Goal: Information Seeking & Learning: Learn about a topic

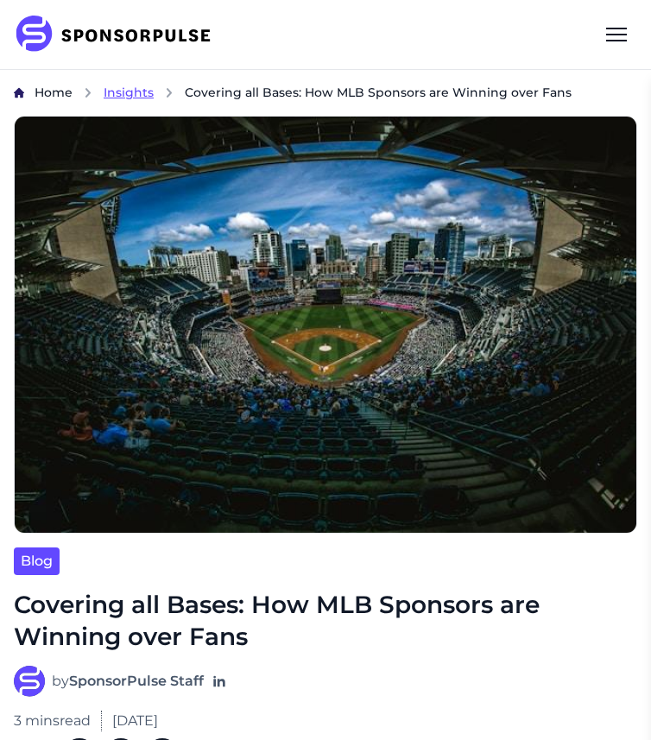
click at [145, 91] on span "Insights" at bounding box center [129, 93] width 50 height 16
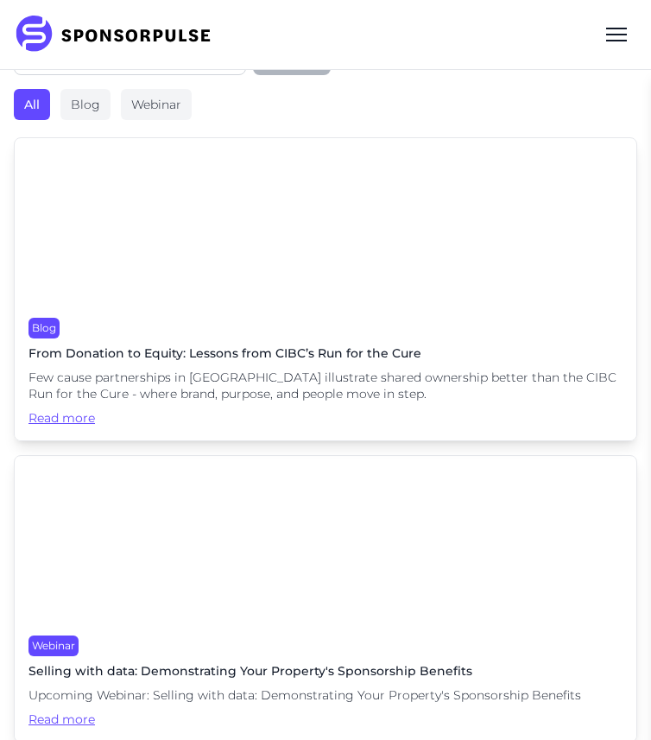
scroll to position [397, 0]
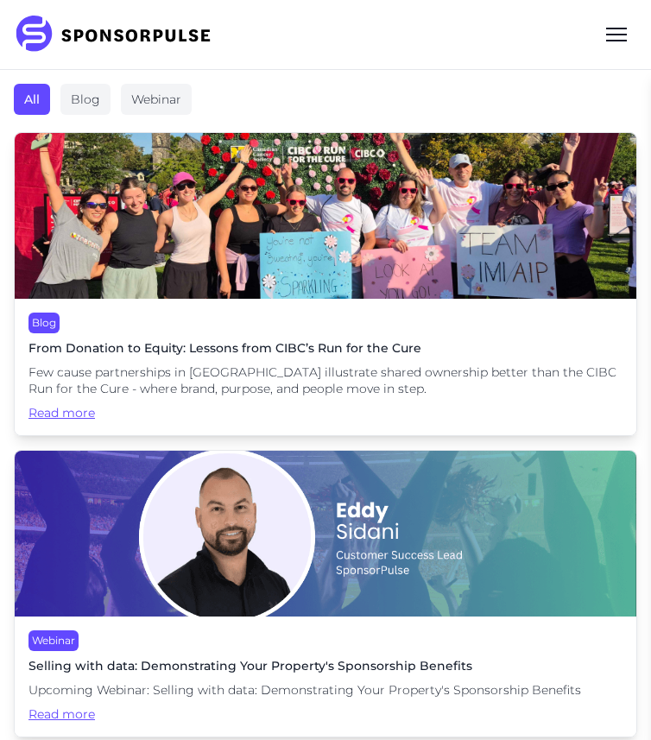
click at [323, 250] on img at bounding box center [326, 216] width 622 height 166
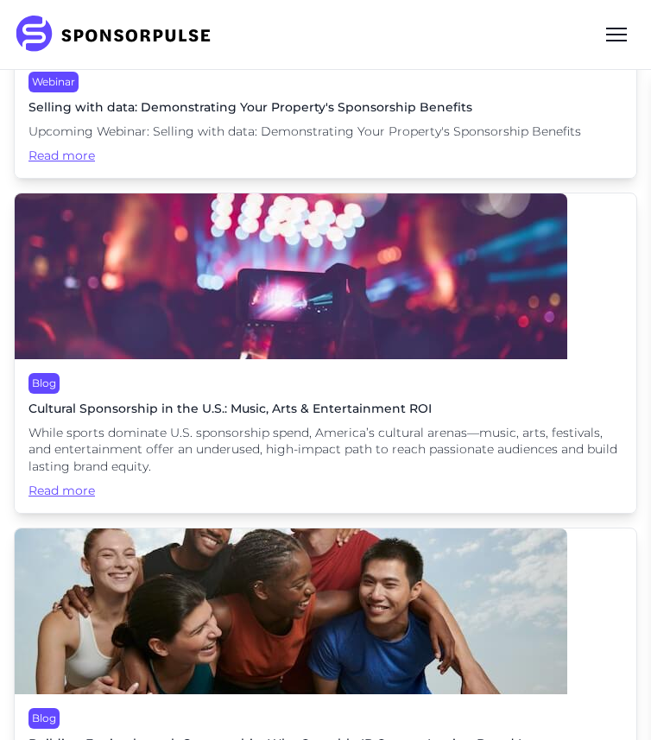
scroll to position [960, 0]
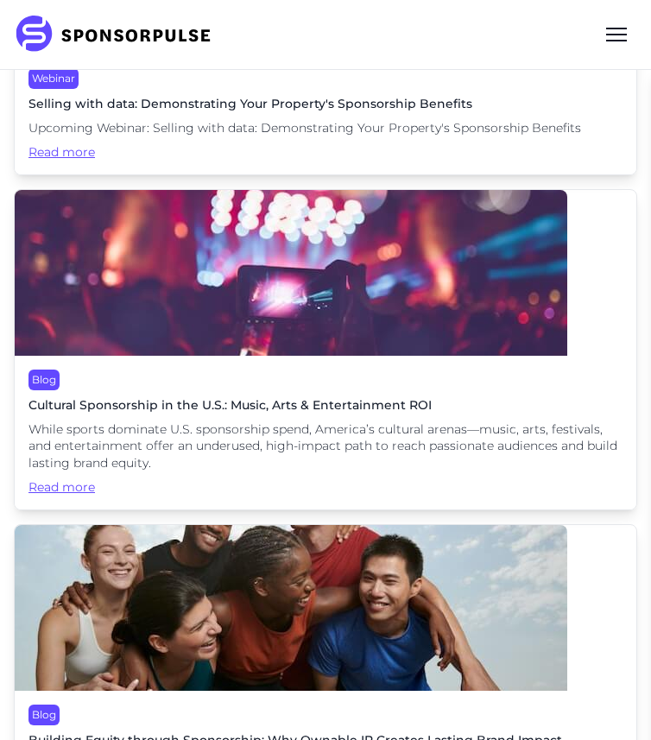
click at [274, 275] on img at bounding box center [291, 273] width 553 height 166
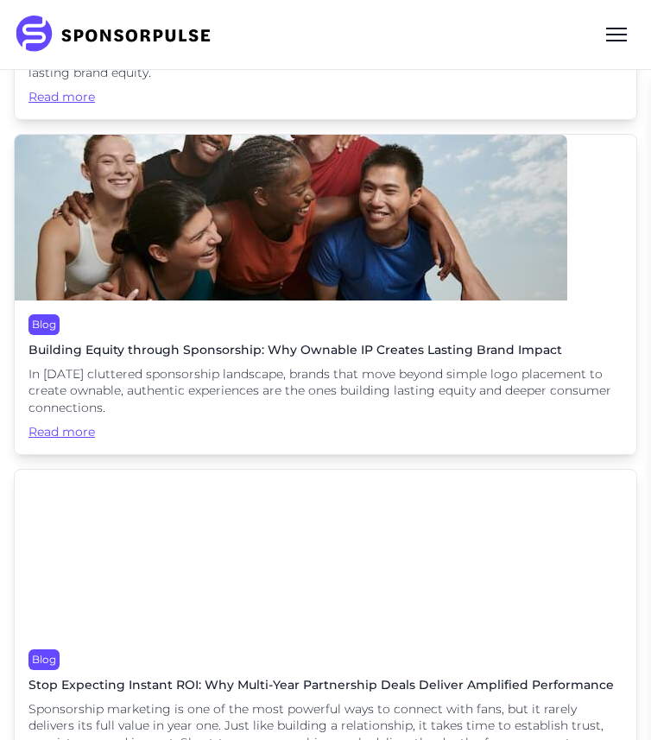
scroll to position [1361, 0]
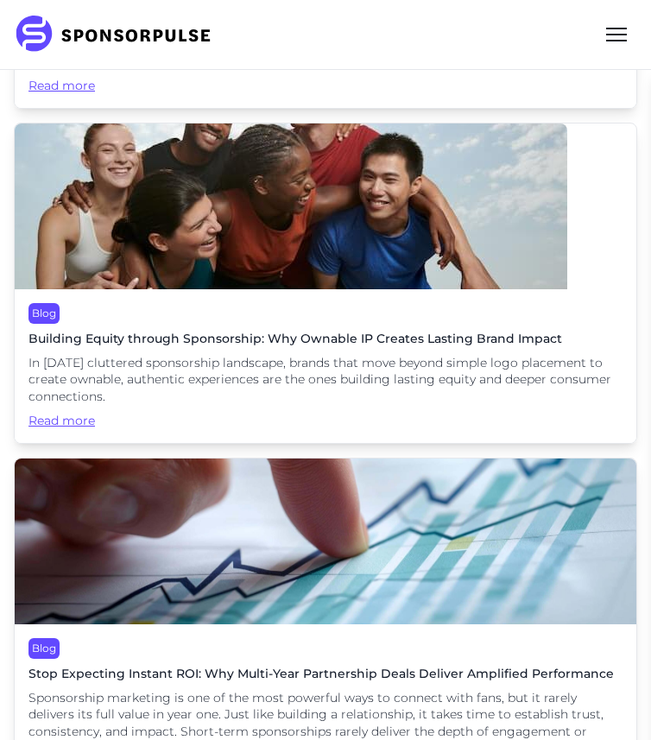
click at [331, 276] on img at bounding box center [291, 207] width 553 height 166
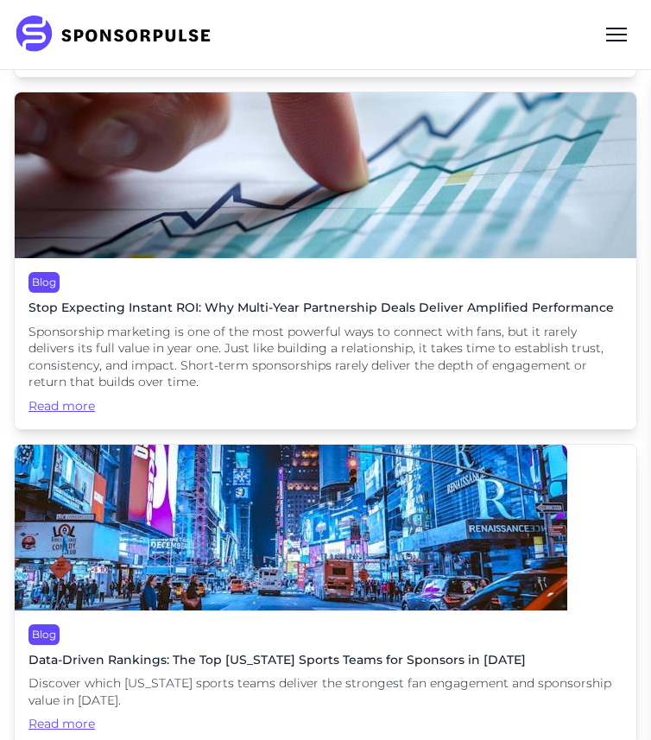
scroll to position [1607, 0]
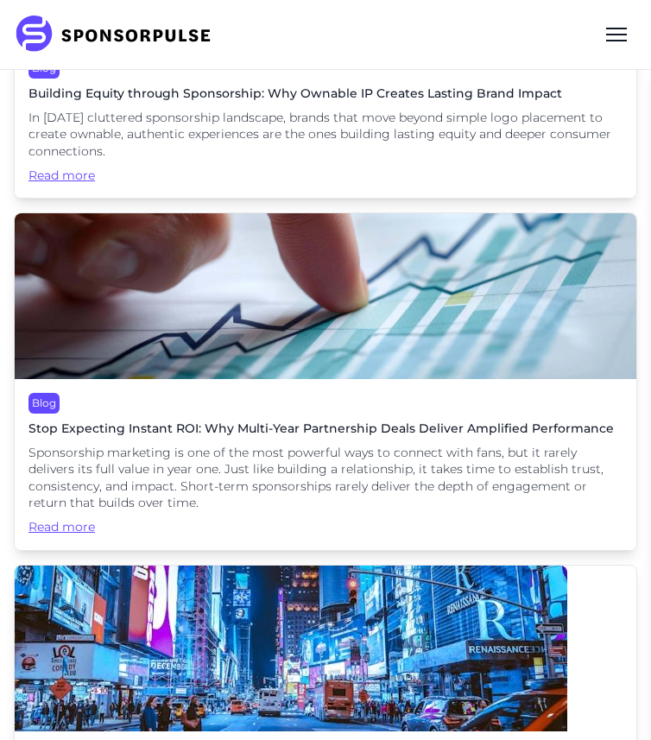
click at [333, 295] on img at bounding box center [326, 296] width 622 height 166
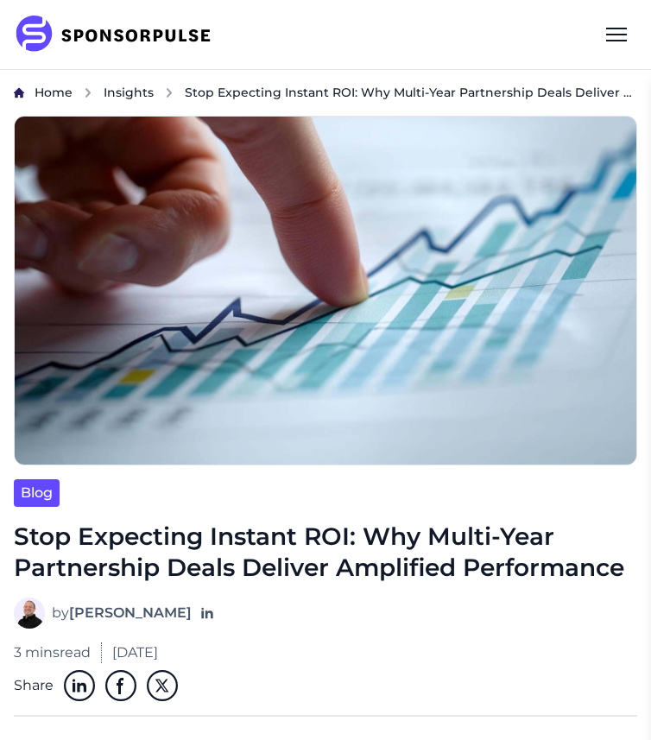
click at [335, 200] on img at bounding box center [326, 291] width 624 height 350
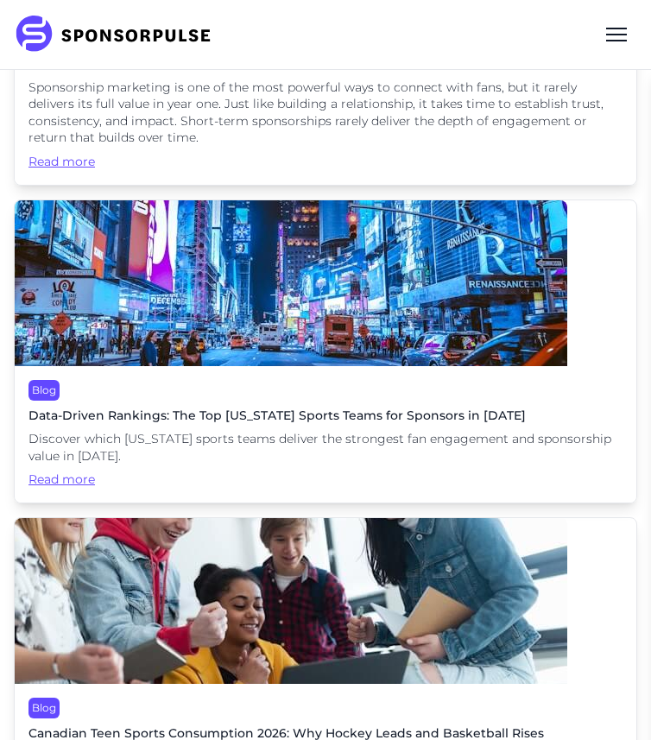
scroll to position [1979, 0]
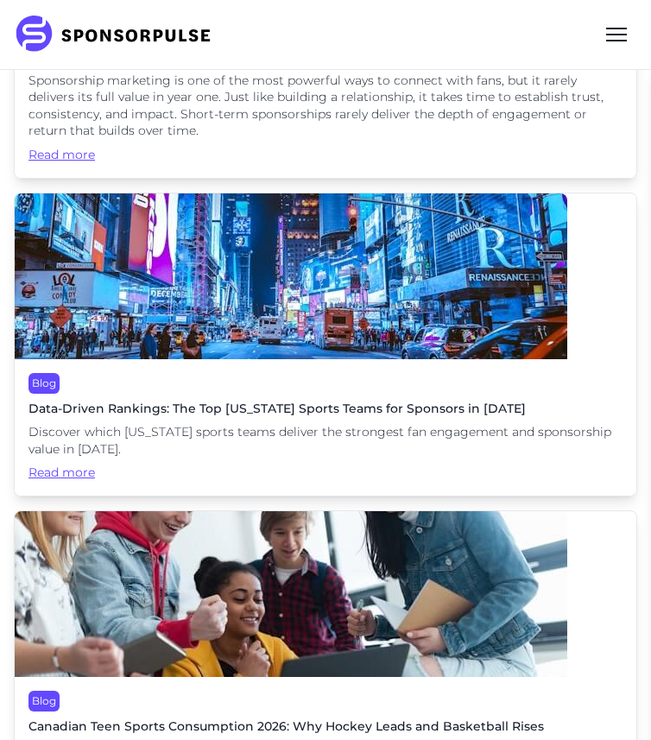
click at [338, 289] on img at bounding box center [291, 276] width 553 height 166
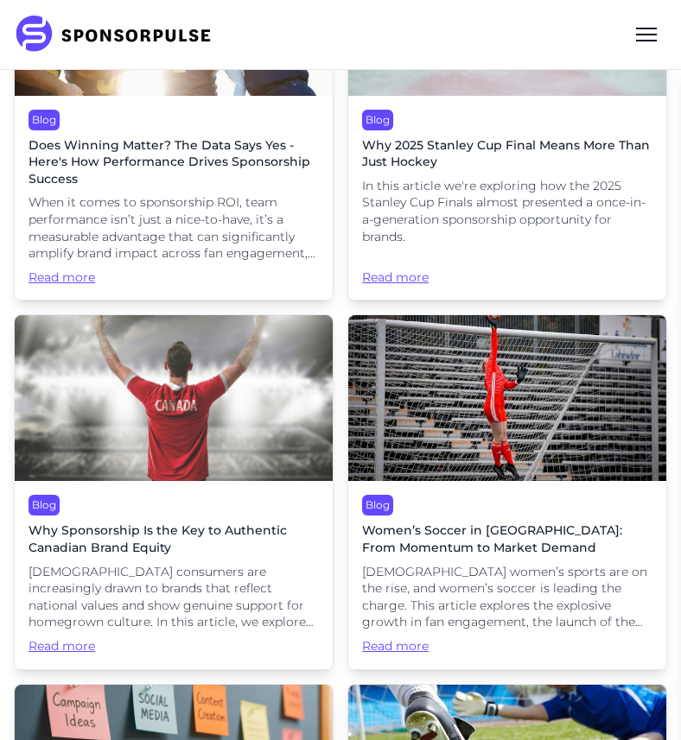
scroll to position [4702, 0]
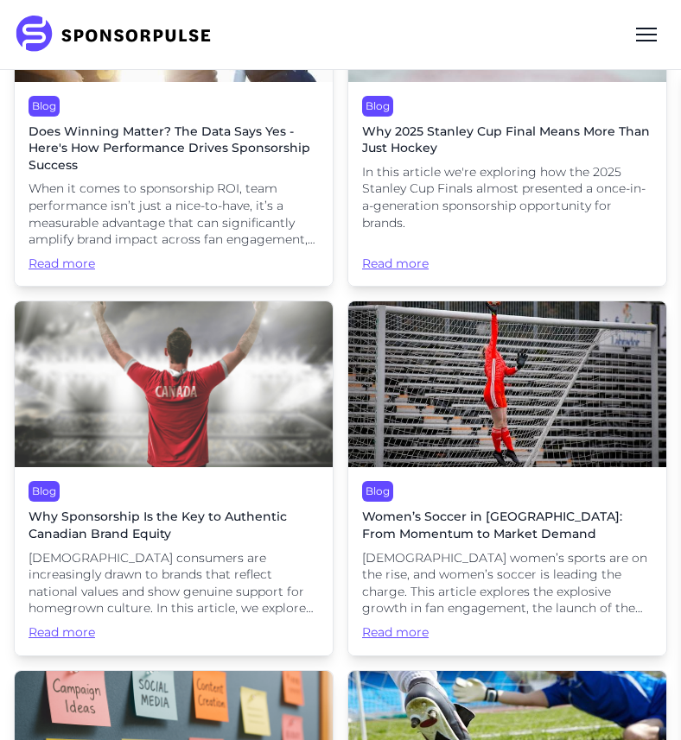
click at [169, 414] on img at bounding box center [174, 384] width 318 height 166
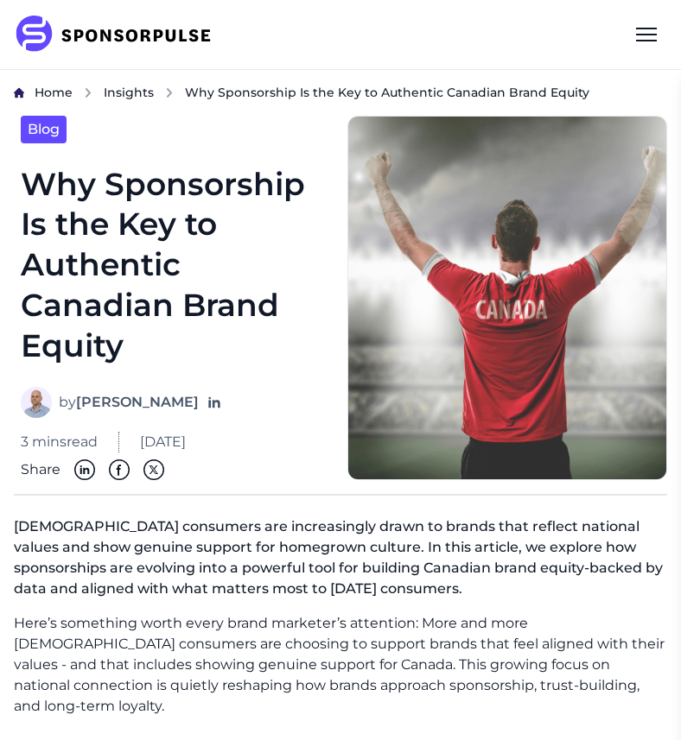
click at [580, 269] on img at bounding box center [507, 298] width 320 height 364
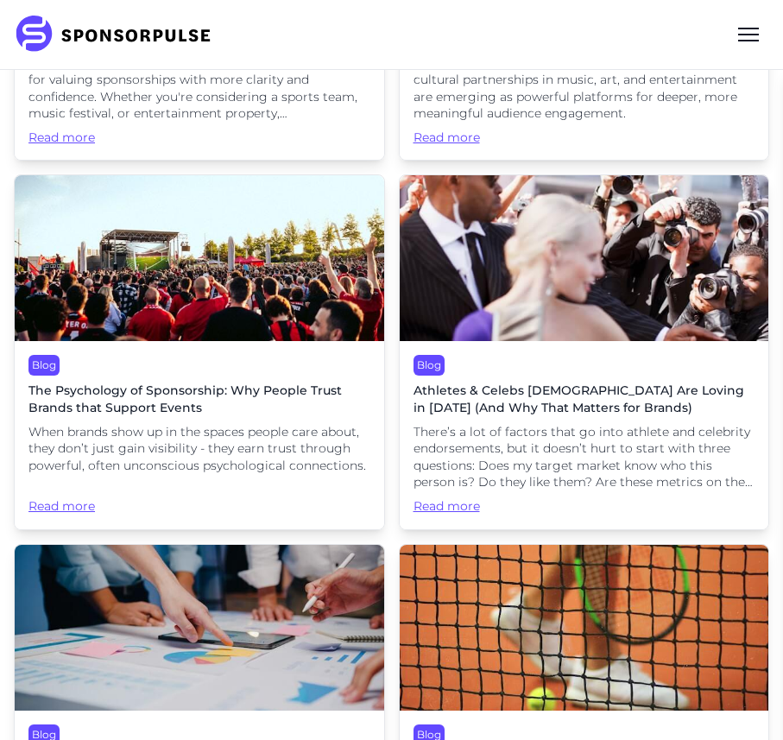
scroll to position [3621, 0]
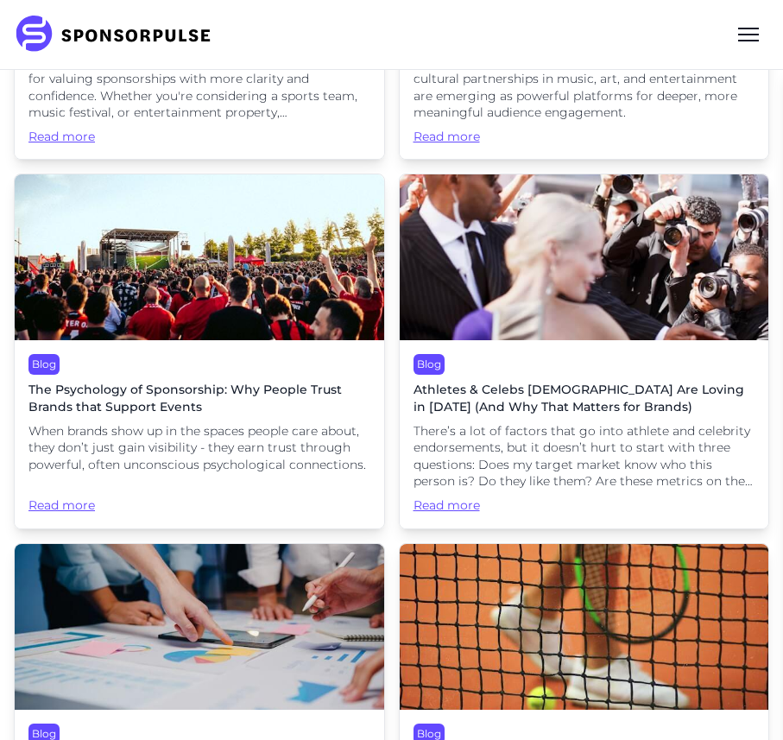
click at [251, 263] on img at bounding box center [200, 257] width 370 height 166
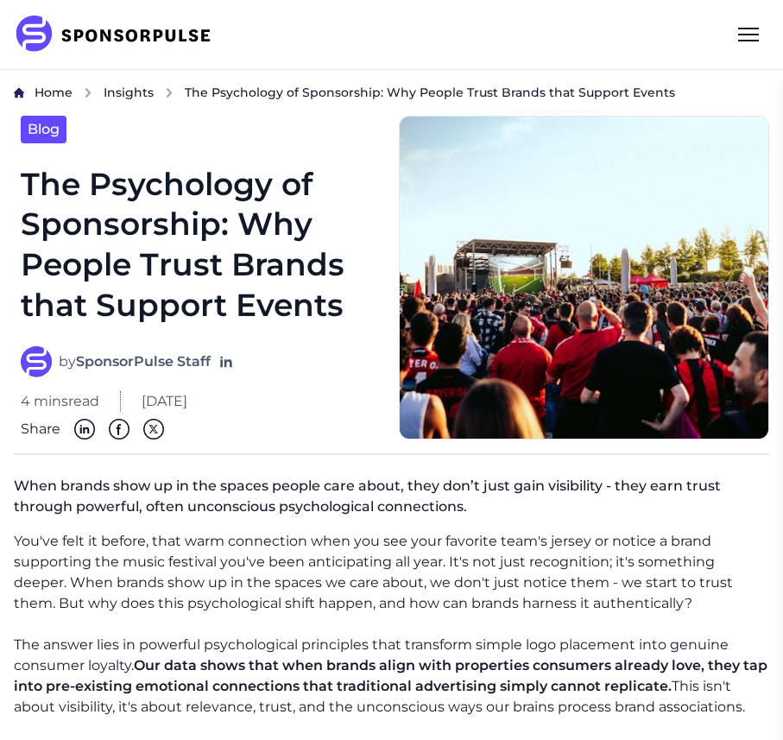
click at [529, 276] on img at bounding box center [584, 278] width 371 height 324
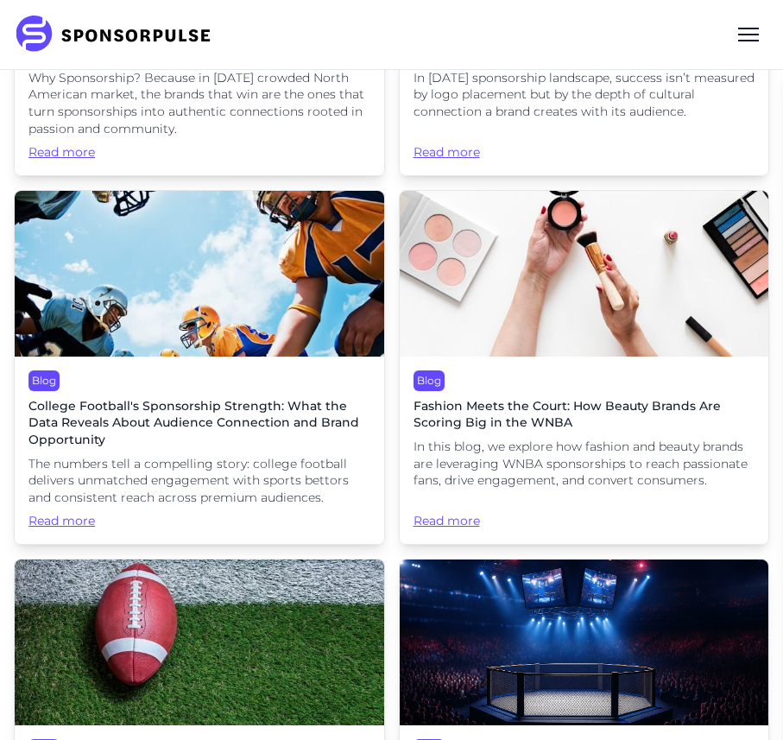
scroll to position [2052, 0]
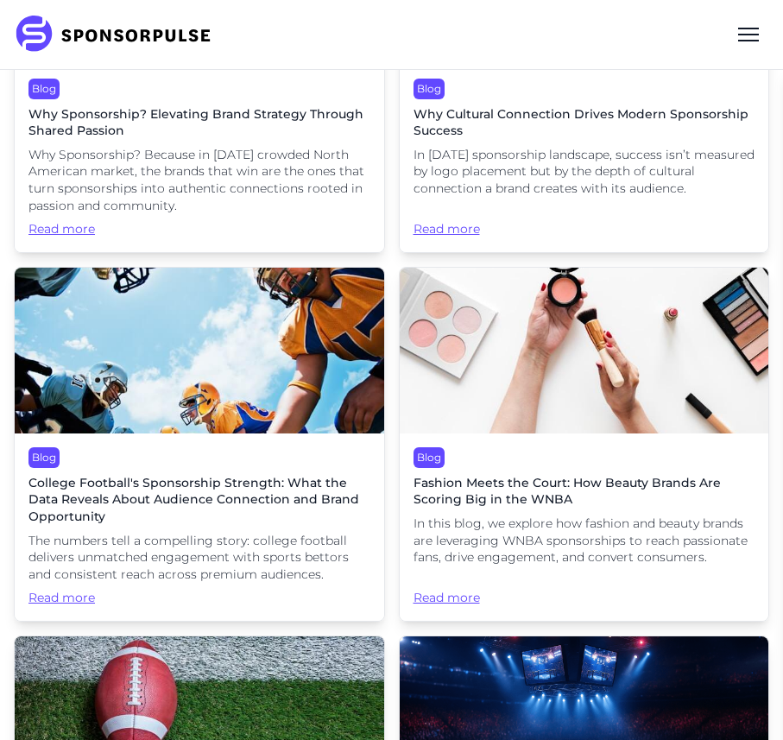
click at [259, 358] on img at bounding box center [200, 351] width 370 height 166
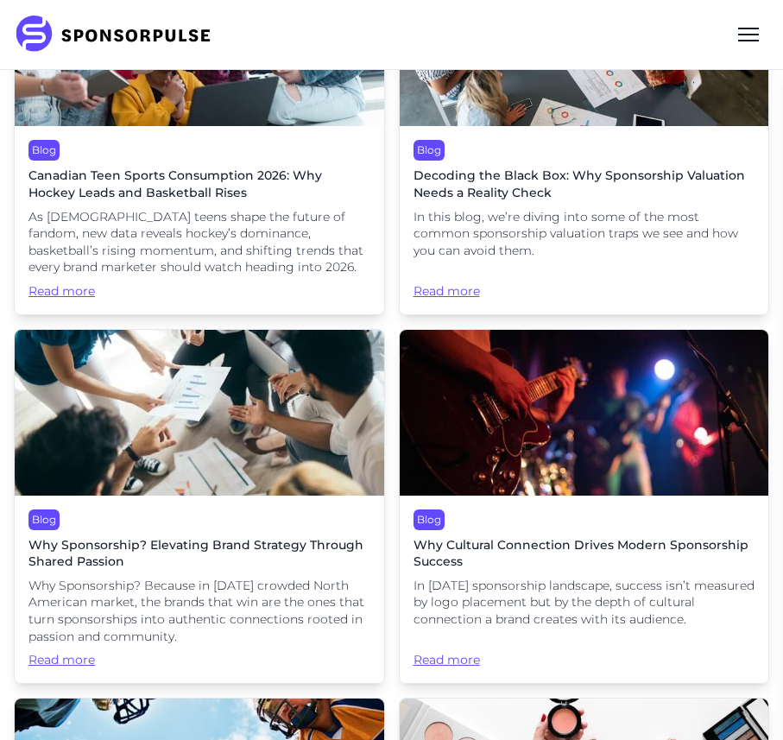
scroll to position [1622, 0]
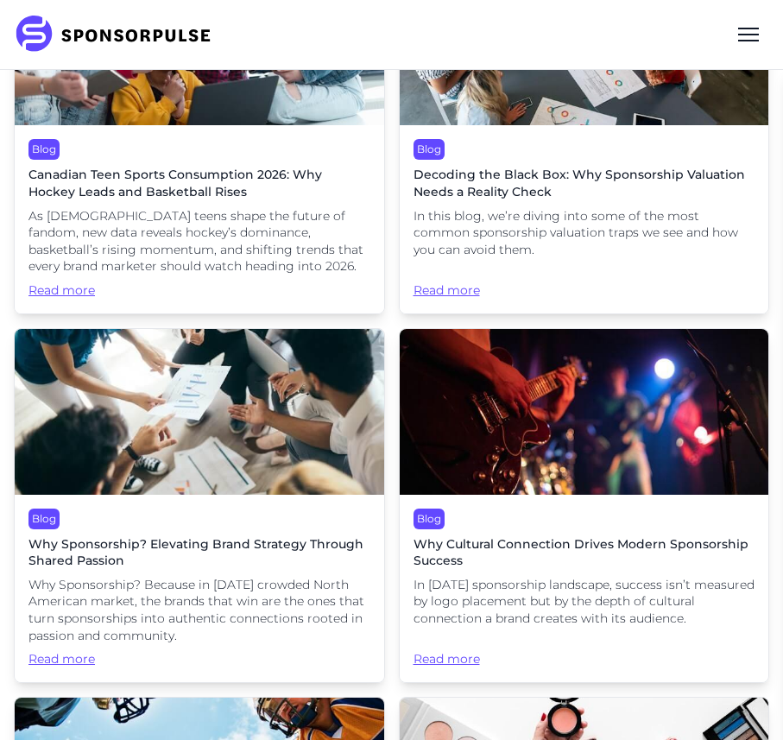
click at [624, 430] on img at bounding box center [585, 412] width 370 height 166
